Goal: Information Seeking & Learning: Learn about a topic

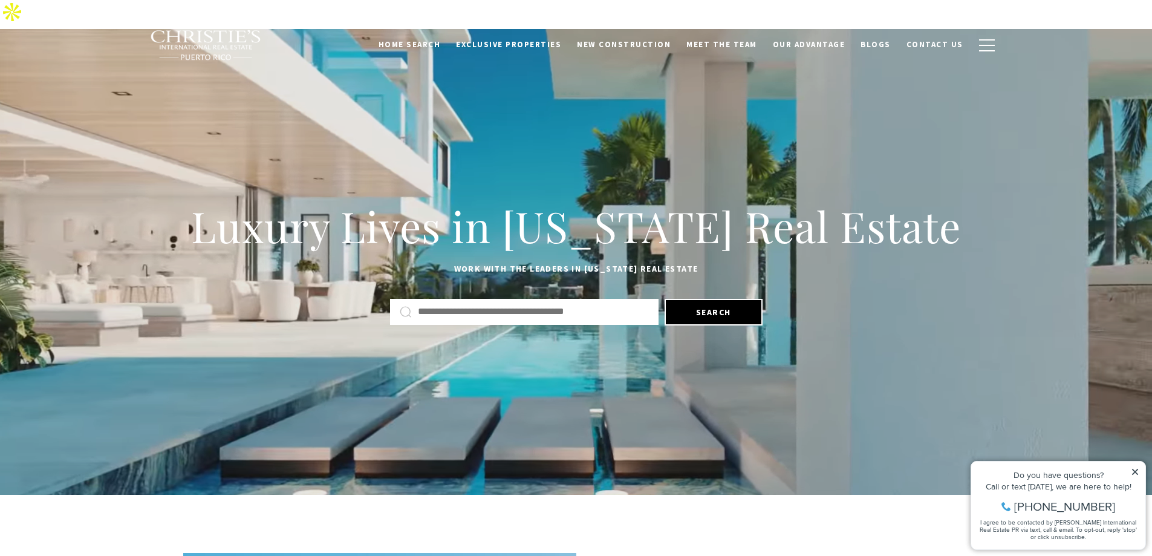
click at [1136, 472] on icon at bounding box center [1135, 472] width 6 height 6
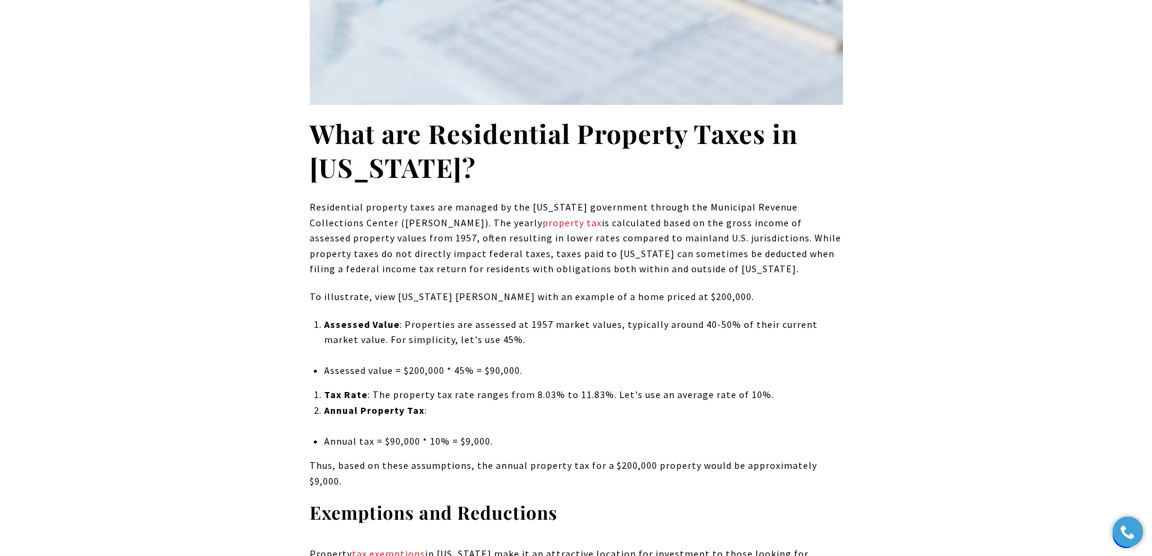
scroll to position [1089, 0]
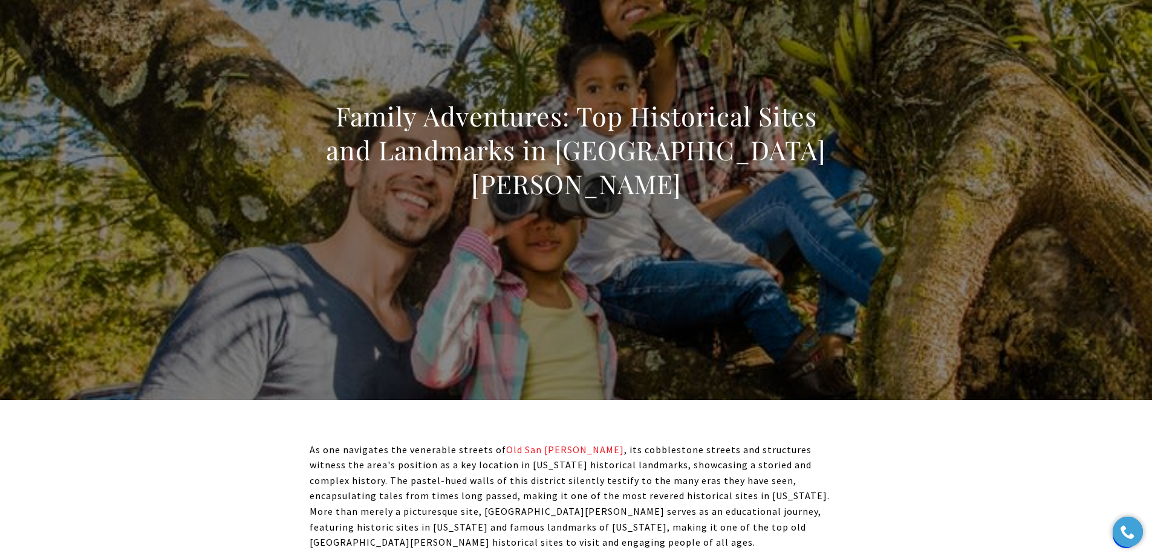
scroll to position [121, 0]
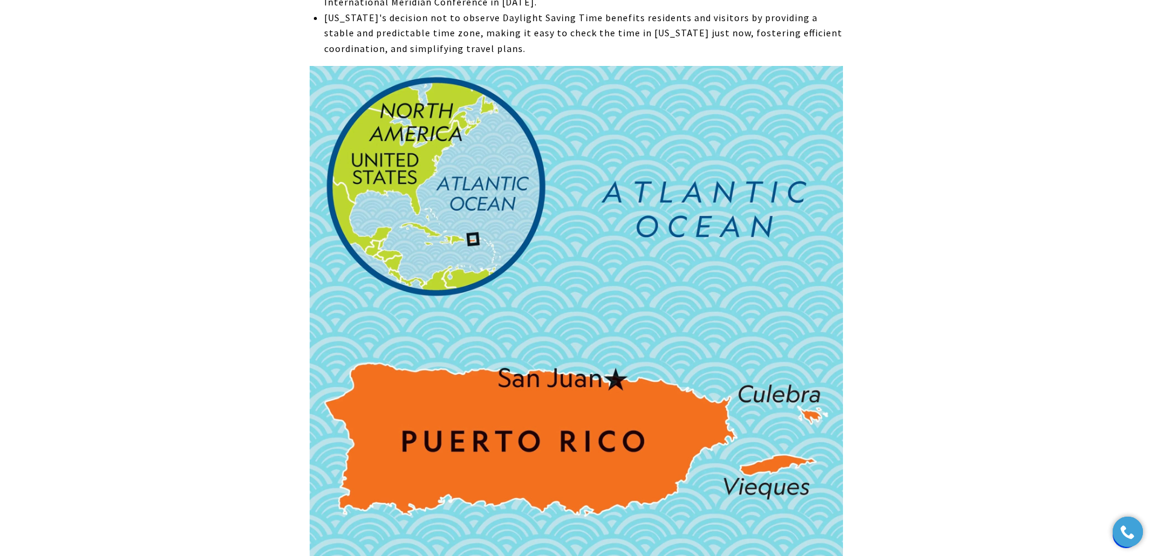
scroll to position [968, 0]
